Goal: Complete application form: Complete application form

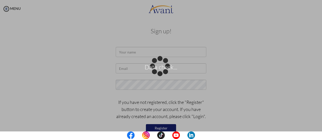
click at [157, 66] on div "Data check..." at bounding box center [160, 69] width 7 height 7
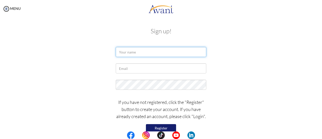
click at [150, 52] on input "text" at bounding box center [161, 52] width 91 height 10
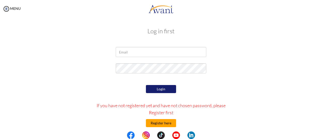
click at [161, 123] on button "Register here" at bounding box center [161, 123] width 30 height 8
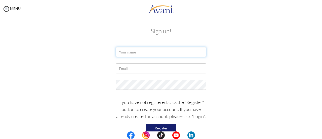
click at [140, 50] on input "text" at bounding box center [161, 52] width 91 height 10
type input "Hannah Byrne"
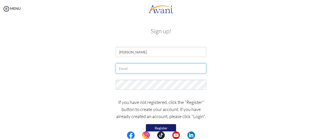
click at [155, 65] on input "text" at bounding box center [161, 68] width 91 height 10
type input "[EMAIL_ADDRESS][DOMAIN_NAME]"
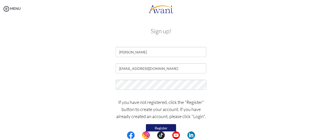
click at [171, 124] on button "Register" at bounding box center [161, 128] width 30 height 8
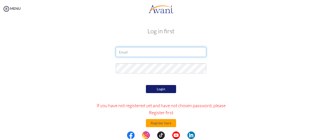
type input "[EMAIL_ADDRESS][DOMAIN_NAME]"
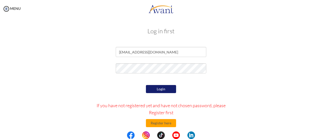
click at [163, 87] on button "Login" at bounding box center [161, 89] width 30 height 8
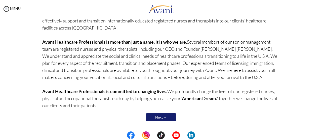
scroll to position [64, 0]
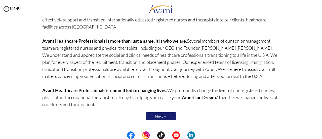
click at [164, 115] on link "Next →" at bounding box center [161, 116] width 30 height 8
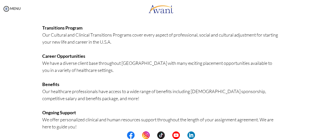
scroll to position [116, 0]
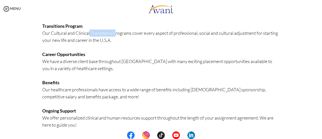
drag, startPoint x: 78, startPoint y: 34, endPoint x: 102, endPoint y: 32, distance: 24.5
click at [102, 32] on p "Nursing Education We offer an in-depth, comprehensive program that includes NCL…" at bounding box center [161, 50] width 238 height 169
drag, startPoint x: 72, startPoint y: 33, endPoint x: 105, endPoint y: 33, distance: 32.7
click at [105, 33] on p "Nursing Education We offer an in-depth, comprehensive program that includes NCL…" at bounding box center [161, 50] width 238 height 169
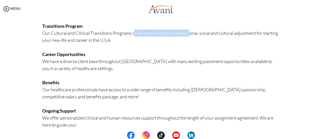
drag, startPoint x: 120, startPoint y: 33, endPoint x: 178, endPoint y: 33, distance: 57.6
click at [178, 33] on p "Nursing Education We offer an in-depth, comprehensive program that includes NCL…" at bounding box center [161, 50] width 238 height 169
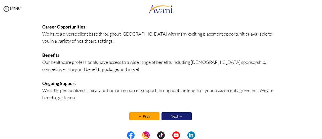
scroll to position [144, 0]
click at [187, 118] on link "Next →" at bounding box center [176, 116] width 30 height 8
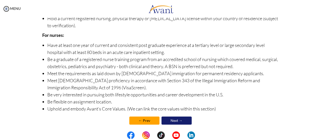
scroll to position [80, 0]
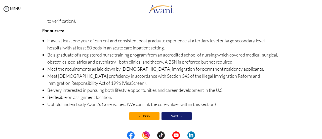
click at [181, 116] on link "Next →" at bounding box center [176, 116] width 30 height 8
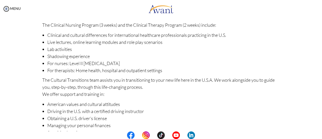
scroll to position [45, 0]
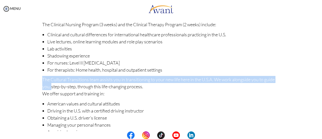
drag, startPoint x: 317, startPoint y: 70, endPoint x: 317, endPoint y: 76, distance: 6.3
click at [317, 76] on div "My Status What is the next step? We would like you to watch the introductory vi…" at bounding box center [161, 87] width 322 height 139
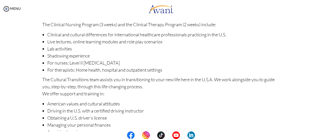
click at [241, 35] on li "Clinical and cultural differences for international healthcare professionals pr…" at bounding box center [163, 34] width 233 height 7
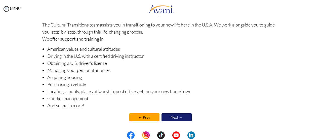
scroll to position [100, 0]
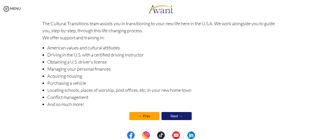
click at [175, 114] on link "Next →" at bounding box center [176, 116] width 30 height 8
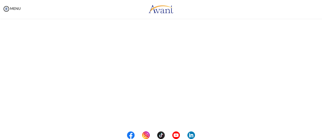
scroll to position [0, 0]
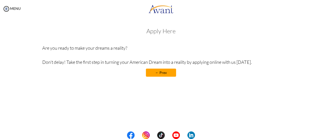
click at [167, 31] on h3 "Apply Here" at bounding box center [161, 31] width 238 height 7
click at [159, 72] on link "← Prev" at bounding box center [161, 72] width 30 height 8
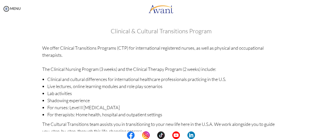
scroll to position [100, 0]
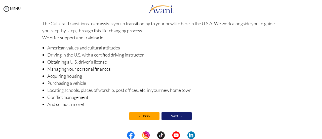
click at [182, 116] on link "Next →" at bounding box center [176, 116] width 30 height 8
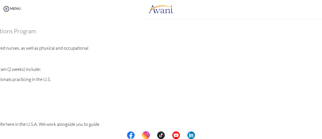
scroll to position [0, 0]
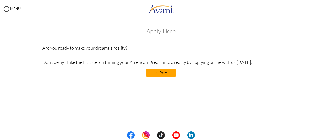
click at [148, 33] on h3 "Apply Here" at bounding box center [161, 31] width 238 height 7
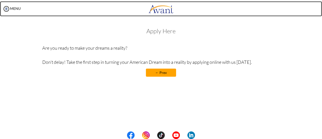
click at [158, 13] on img at bounding box center [160, 8] width 25 height 15
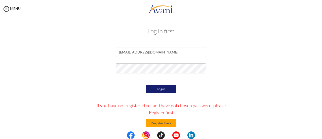
click at [169, 89] on button "Login" at bounding box center [161, 89] width 30 height 8
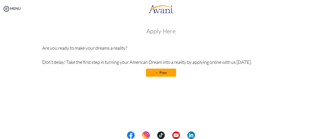
click at [161, 70] on link "← Prev" at bounding box center [161, 72] width 30 height 8
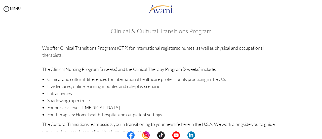
scroll to position [100, 0]
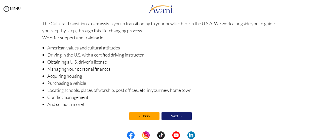
click at [182, 118] on link "Next →" at bounding box center [176, 116] width 30 height 8
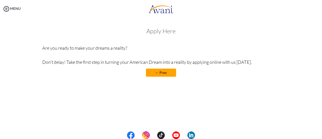
click at [156, 30] on h3 "Apply Here" at bounding box center [161, 31] width 238 height 7
drag, startPoint x: 156, startPoint y: 30, endPoint x: 177, endPoint y: 34, distance: 21.2
click at [177, 34] on h3 "Apply Here" at bounding box center [161, 31] width 238 height 7
click at [145, 46] on p "Are you ready to make your dreams a reality? Don’t delay! Take the first step i…" at bounding box center [161, 54] width 238 height 21
drag, startPoint x: 123, startPoint y: 47, endPoint x: 81, endPoint y: 49, distance: 41.8
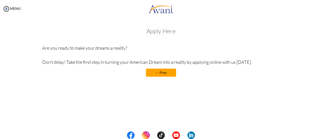
click at [81, 49] on p "Are you ready to make your dreams a reality? Don’t delay! Take the first step i…" at bounding box center [161, 54] width 238 height 21
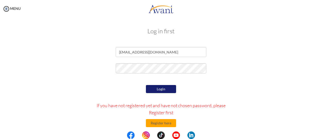
click at [163, 91] on button "Login" at bounding box center [161, 89] width 30 height 8
